Goal: Information Seeking & Learning: Learn about a topic

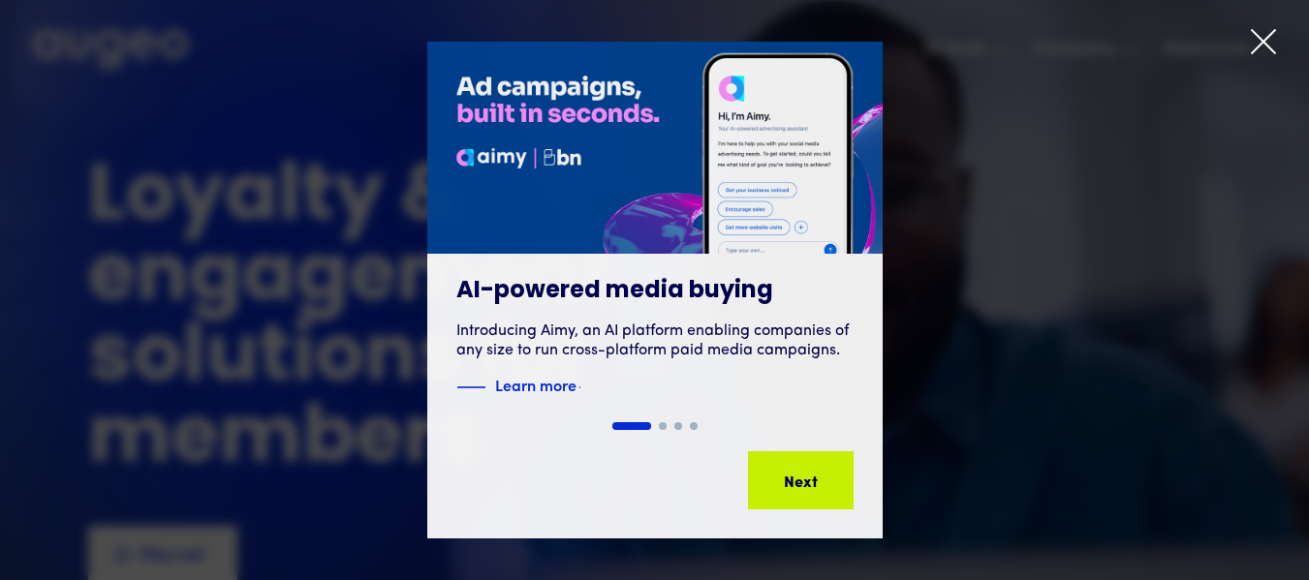
click at [1270, 34] on icon at bounding box center [1263, 41] width 29 height 29
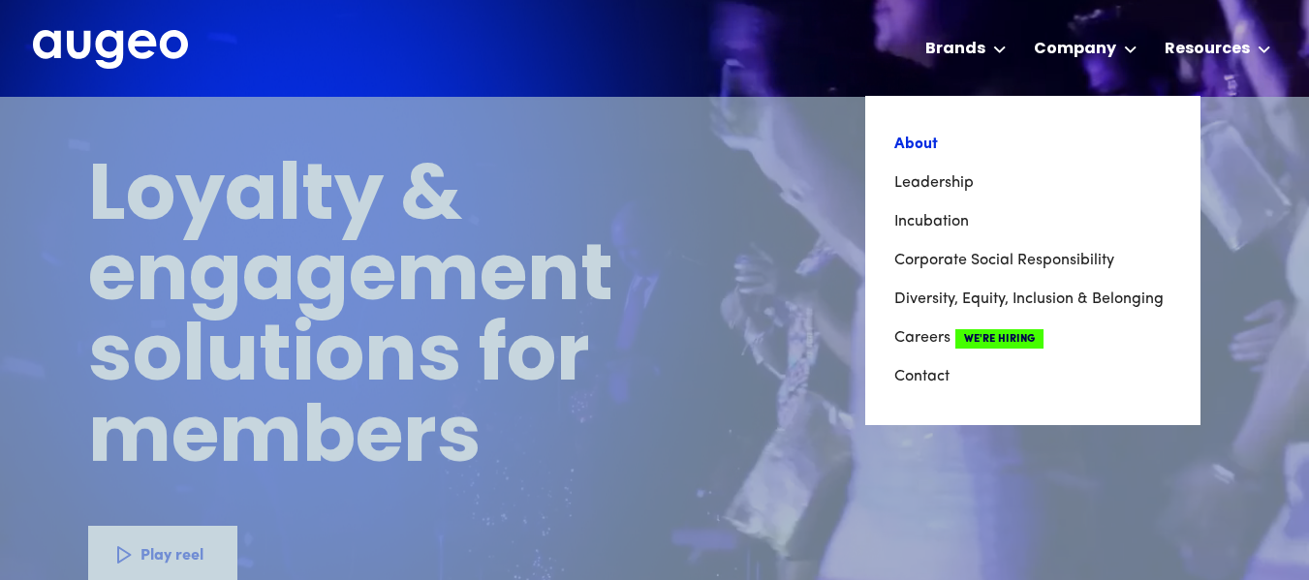
click at [937, 141] on link "About" at bounding box center [1032, 144] width 277 height 39
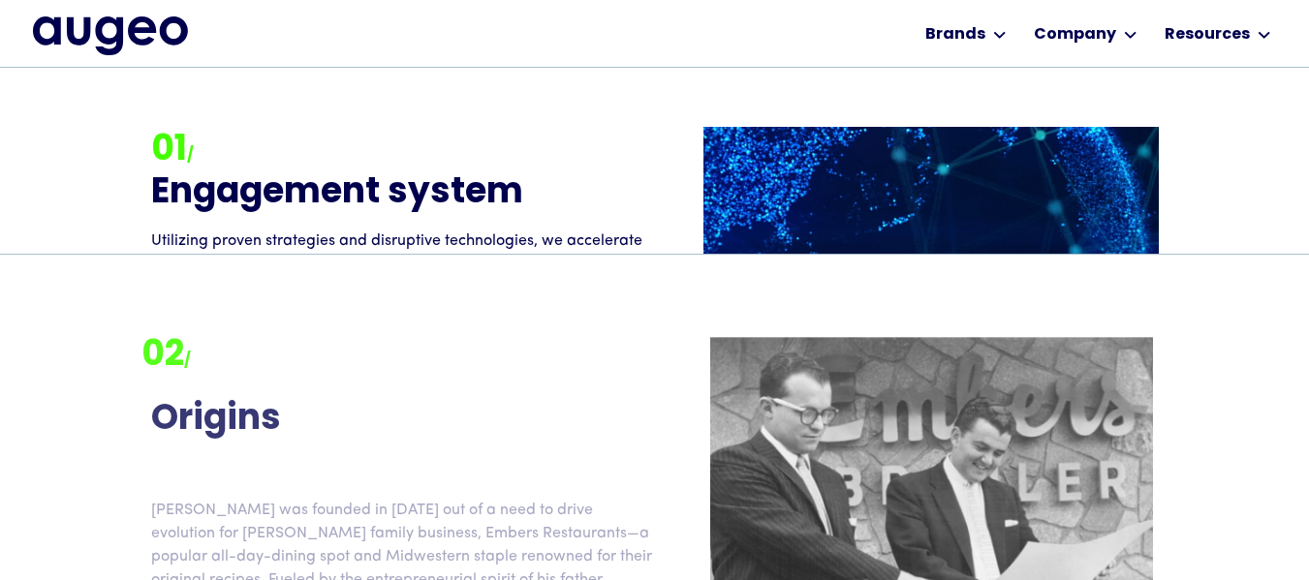
scroll to position [1734, 0]
